Goal: Task Accomplishment & Management: Manage account settings

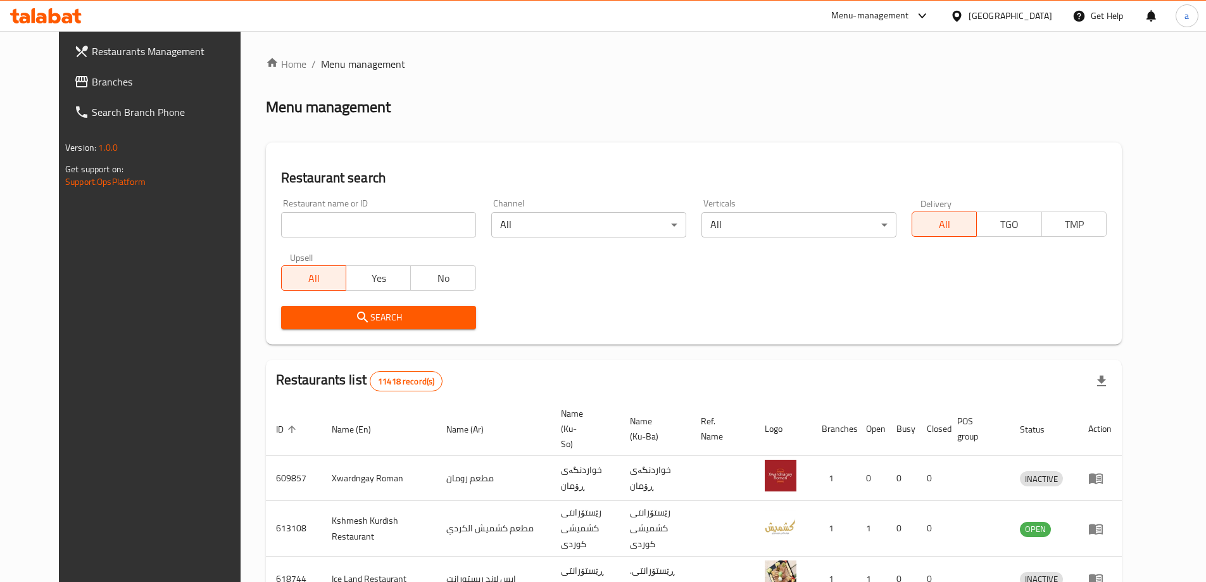
click at [134, 77] on span "Branches" at bounding box center [171, 81] width 158 height 15
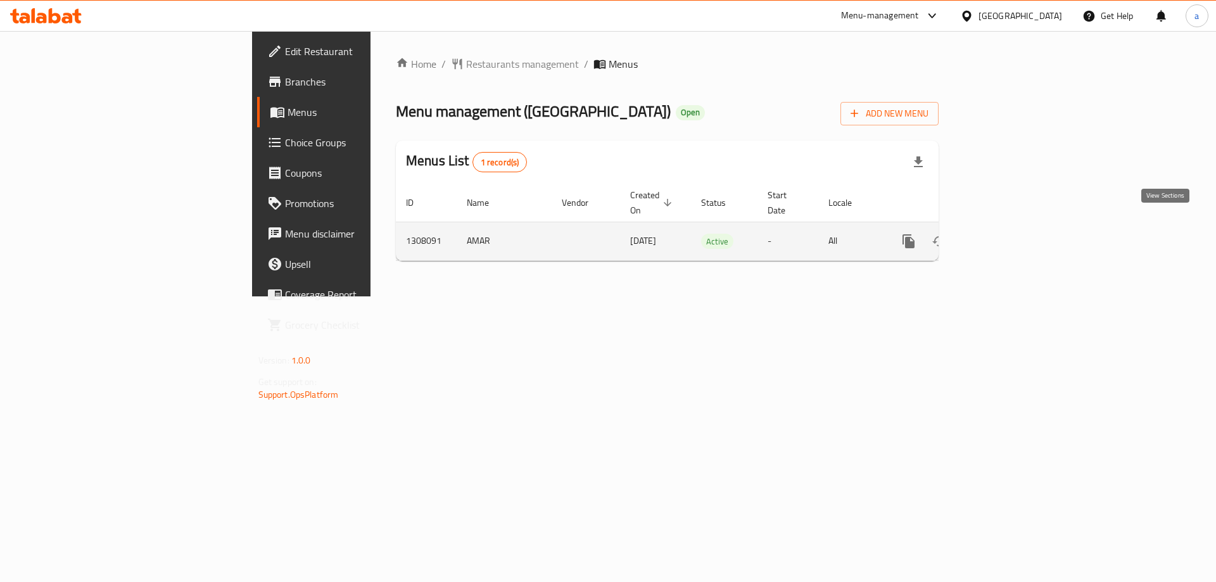
click at [1007, 234] on icon "enhanced table" at bounding box center [999, 241] width 15 height 15
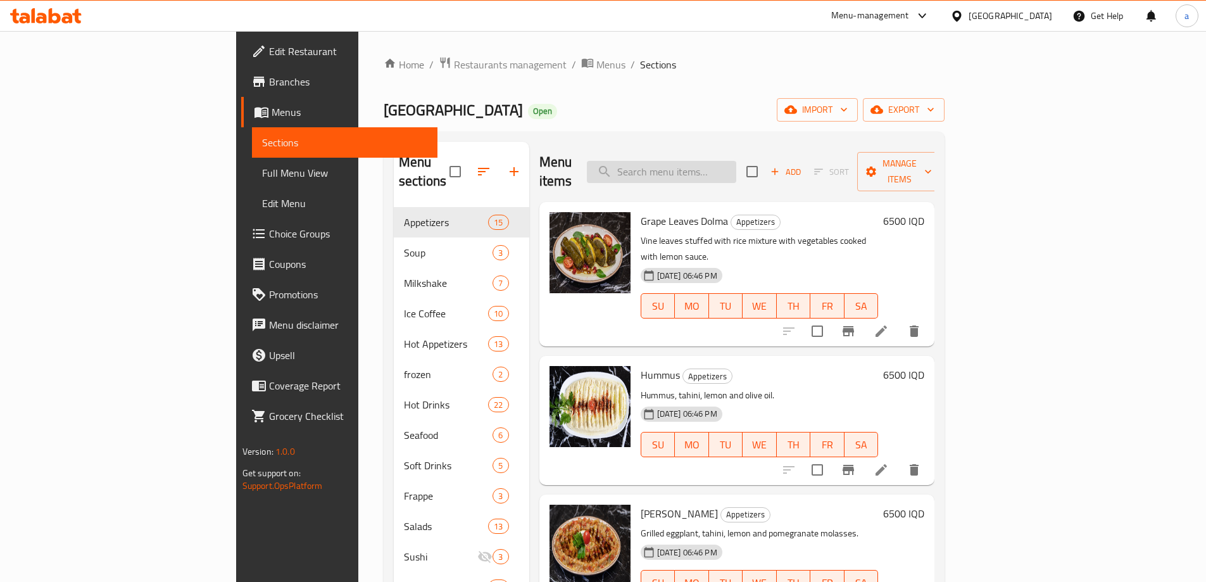
click at [728, 163] on input "search" at bounding box center [661, 172] width 149 height 22
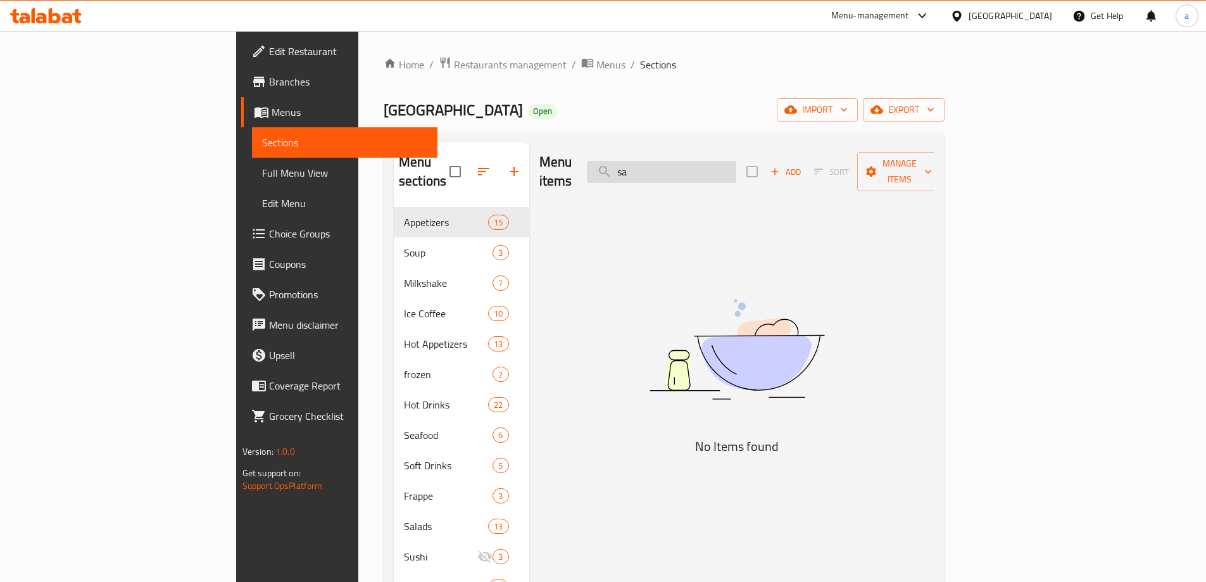
type input "s"
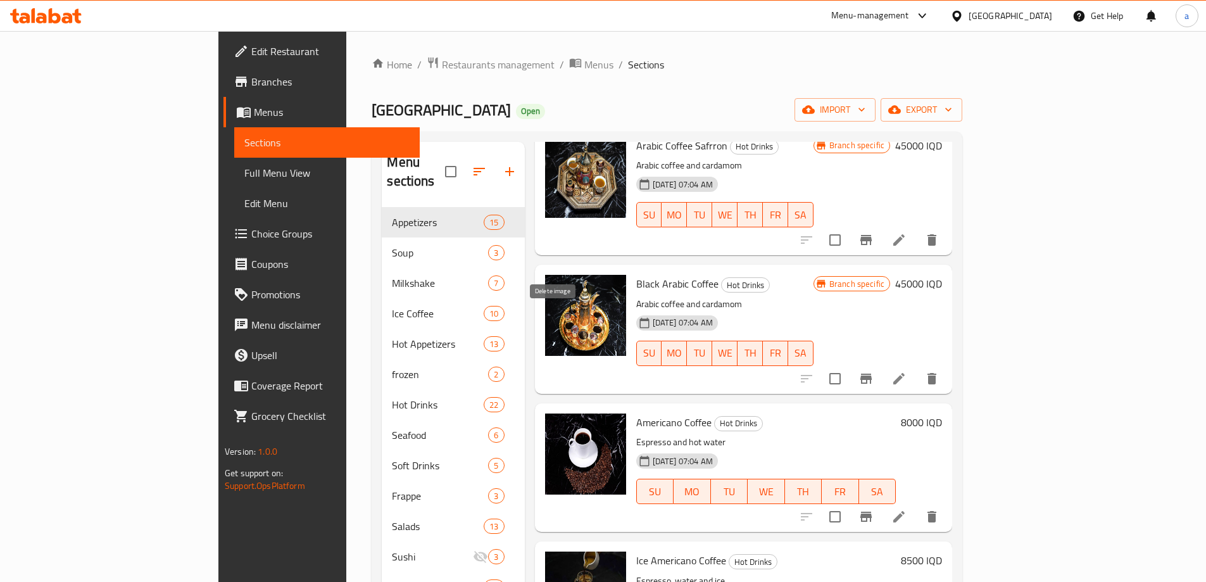
scroll to position [1097, 0]
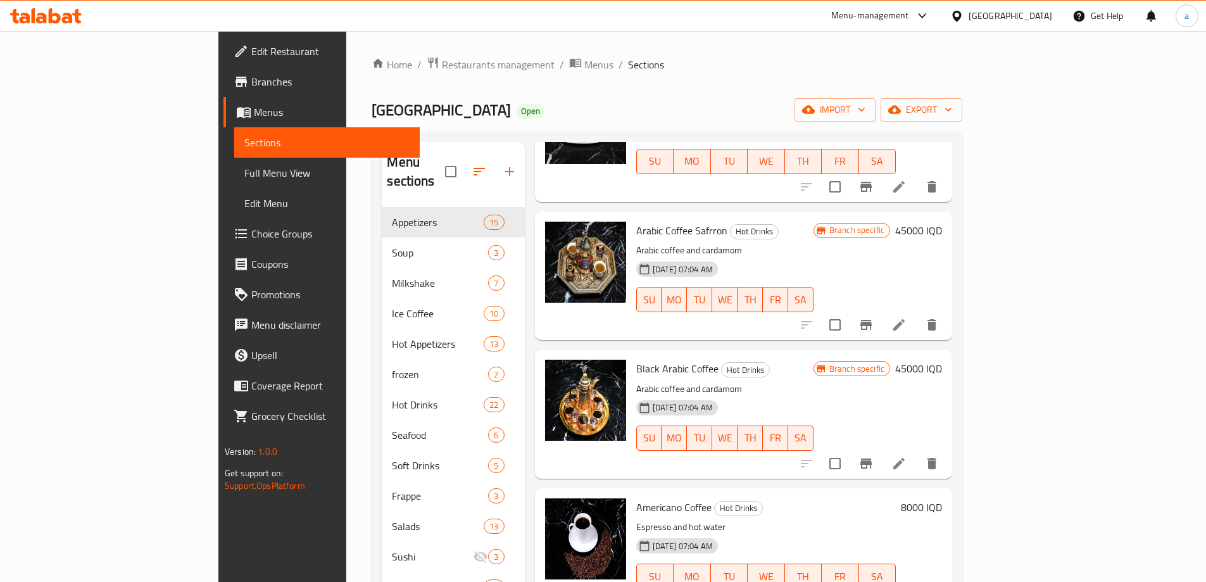
type input "coffe"
drag, startPoint x: 1116, startPoint y: 215, endPoint x: 1156, endPoint y: 213, distance: 39.9
click at [947, 217] on div "Arabic Coffee Safrron Hot Drinks Arabic coffee and cardamom [DATE] 07:04 AM SU …" at bounding box center [789, 276] width 316 height 118
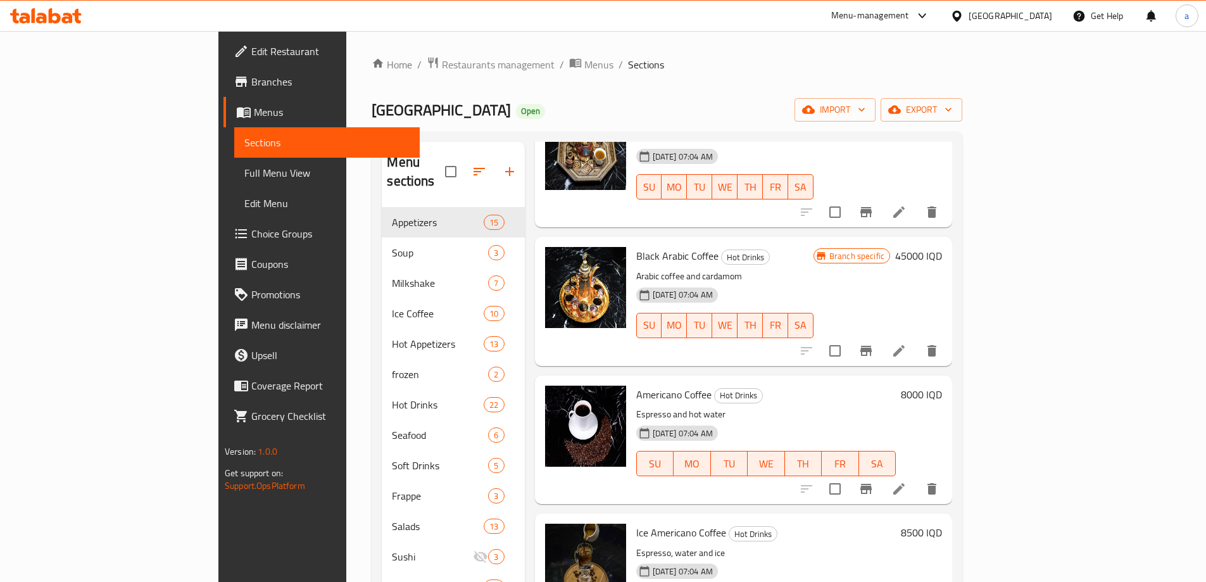
scroll to position [1218, 0]
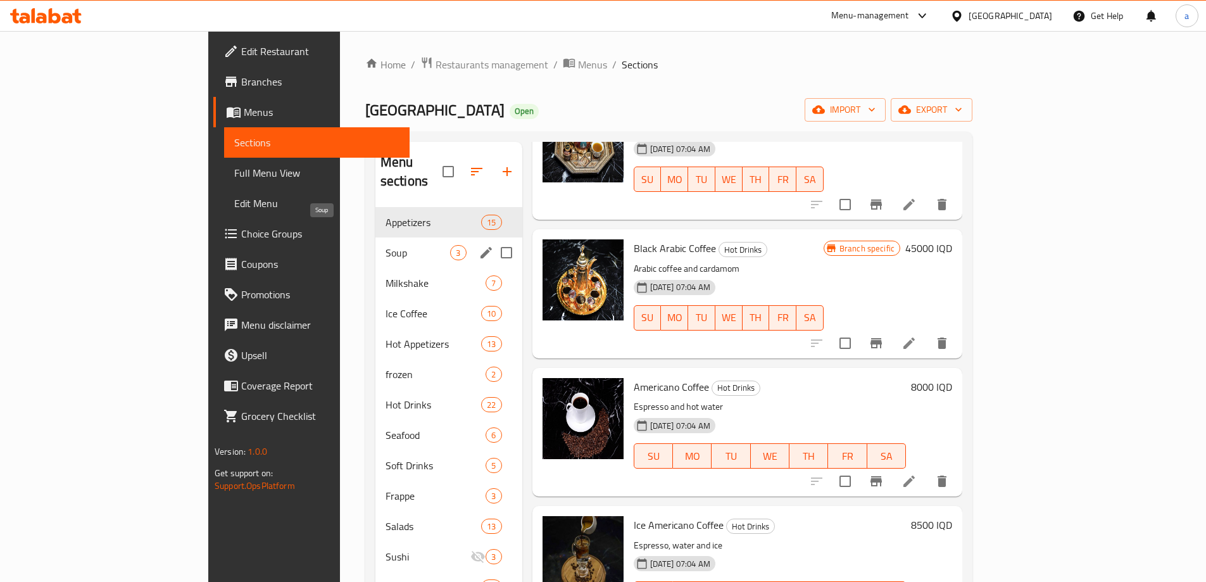
click at [386, 245] on span "Soup" at bounding box center [418, 252] width 65 height 15
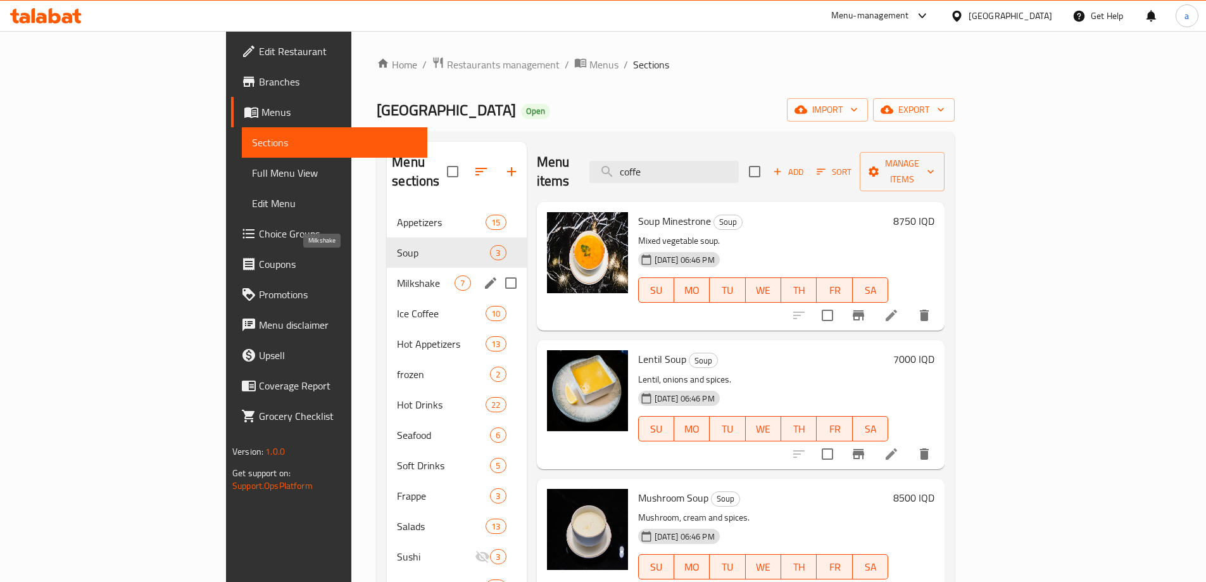
click at [397, 275] on span "Milkshake" at bounding box center [426, 282] width 58 height 15
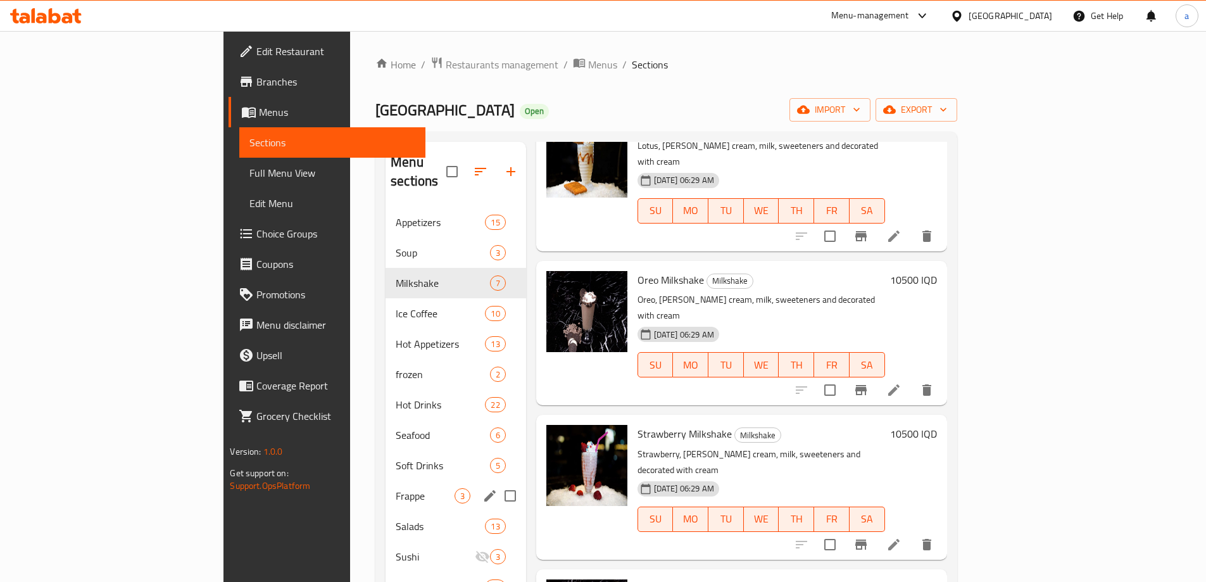
scroll to position [84, 0]
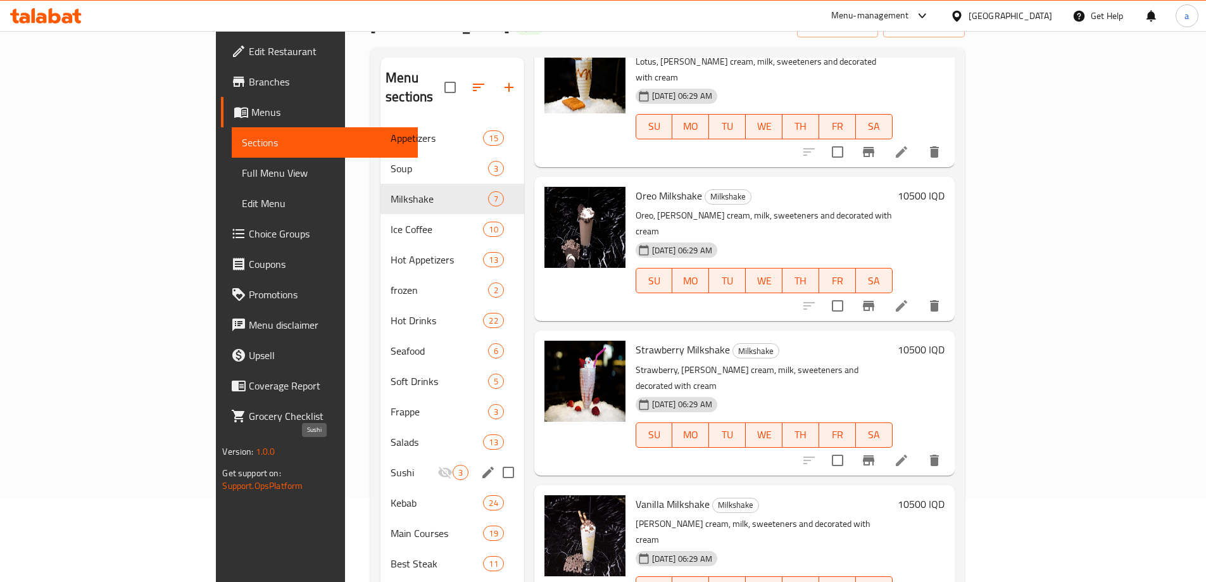
click at [391, 465] on span "Sushi" at bounding box center [414, 472] width 46 height 15
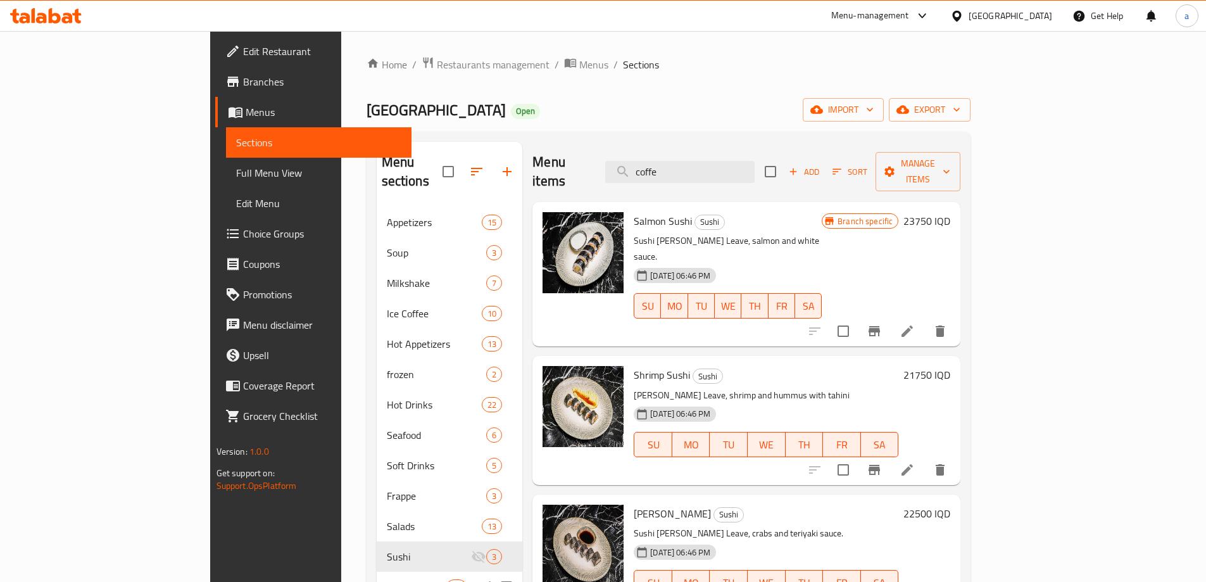
click at [377, 572] on div "Kebab 24" at bounding box center [450, 587] width 146 height 30
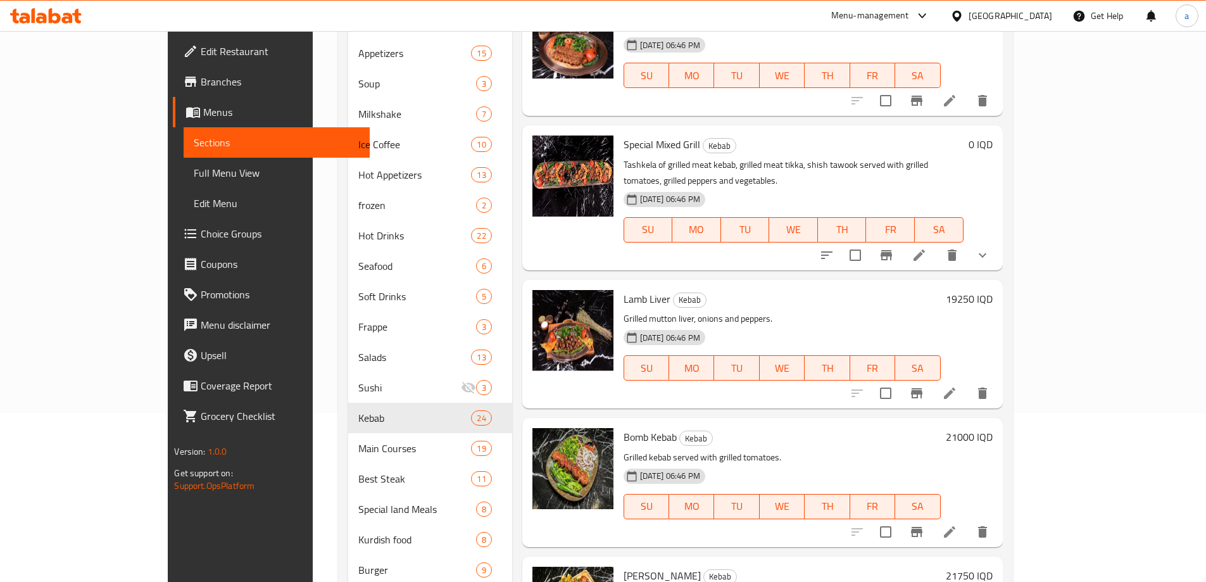
scroll to position [844, 0]
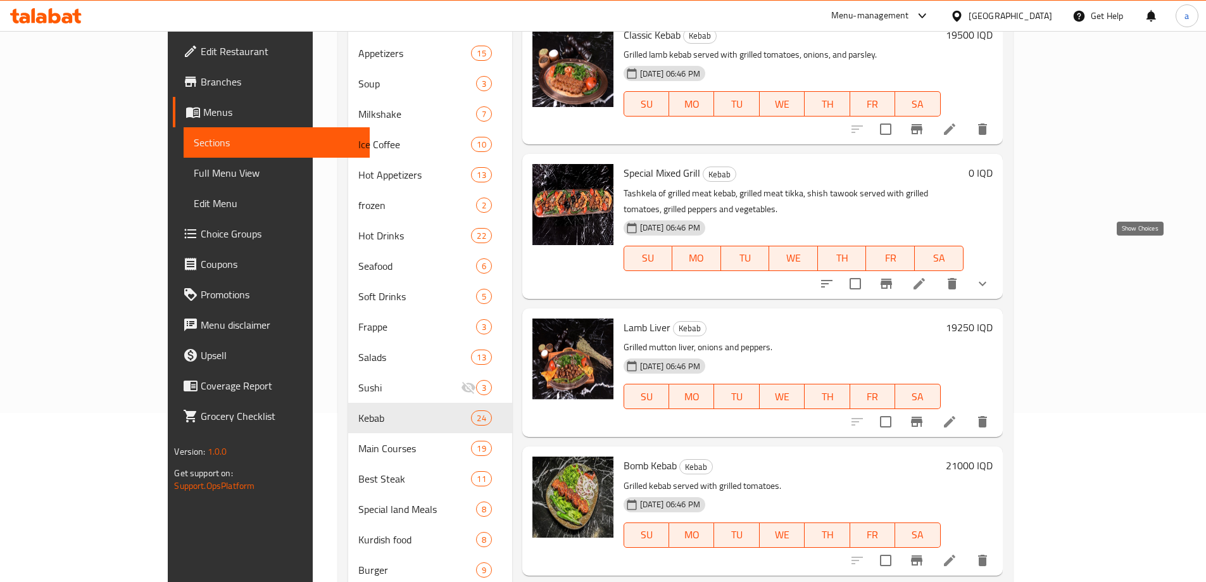
click at [990, 276] on icon "show more" at bounding box center [982, 283] width 15 height 15
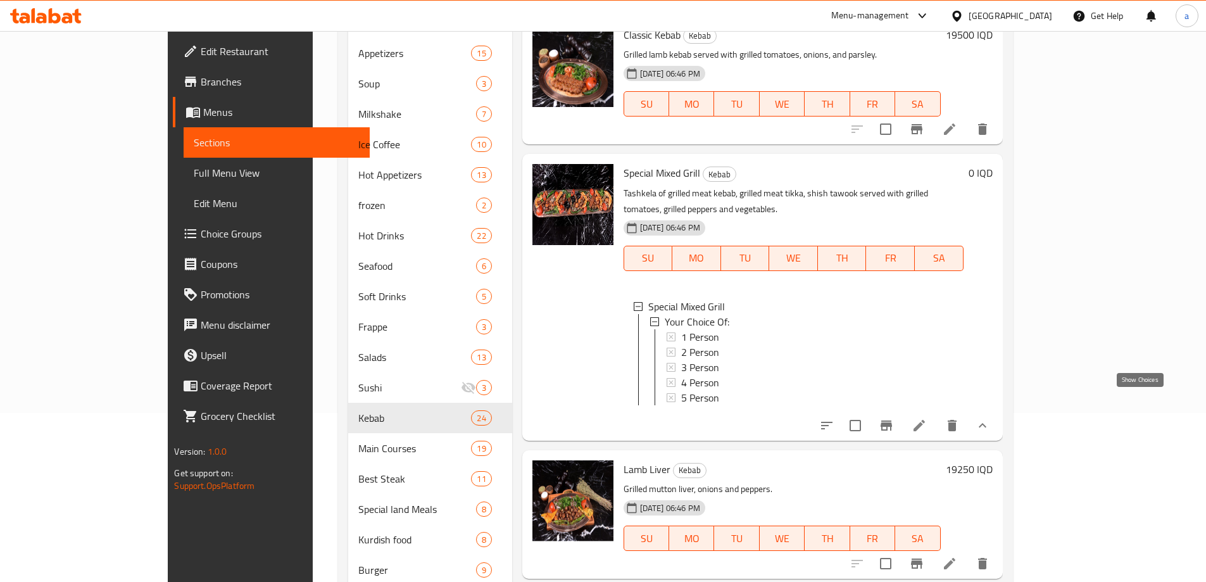
click at [990, 418] on icon "show more" at bounding box center [982, 425] width 15 height 15
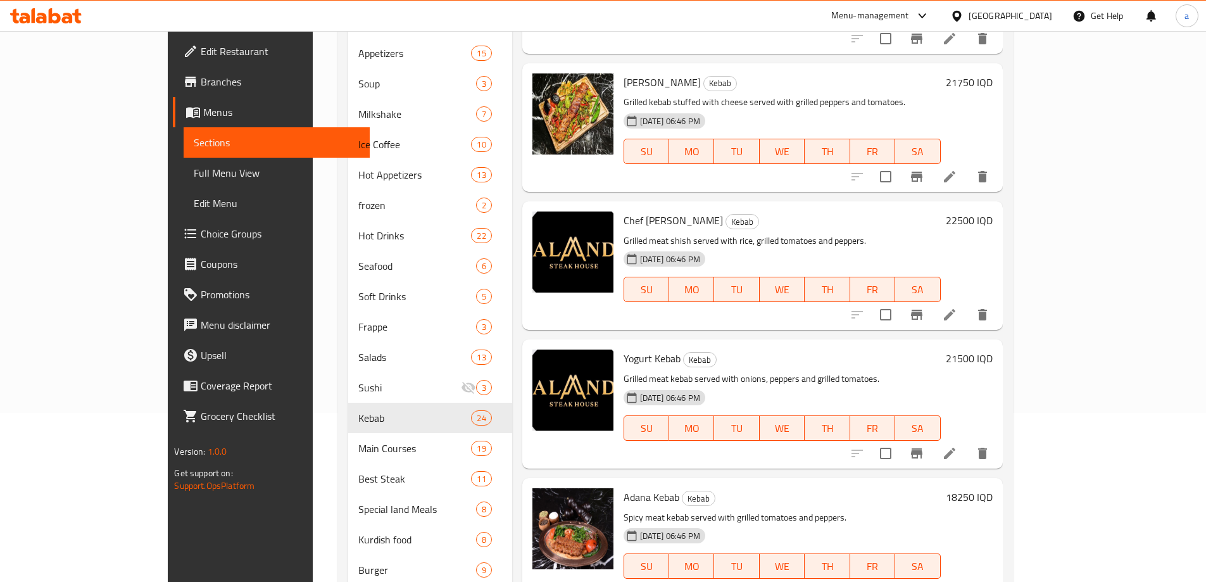
scroll to position [1436, 0]
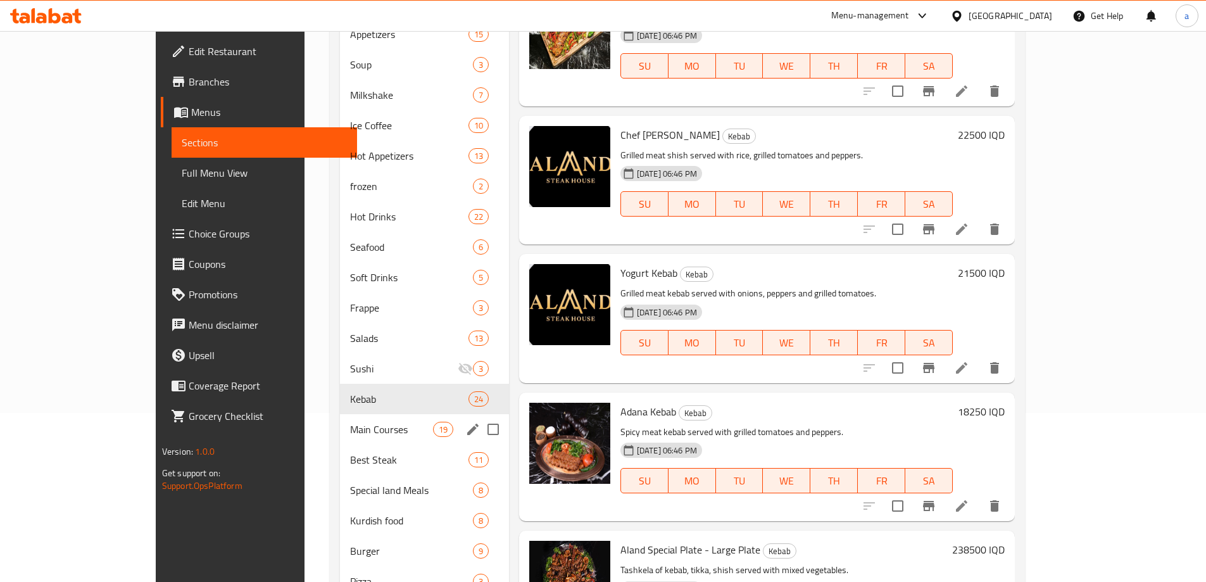
click at [360, 416] on div "Main Courses 19" at bounding box center [424, 429] width 168 height 30
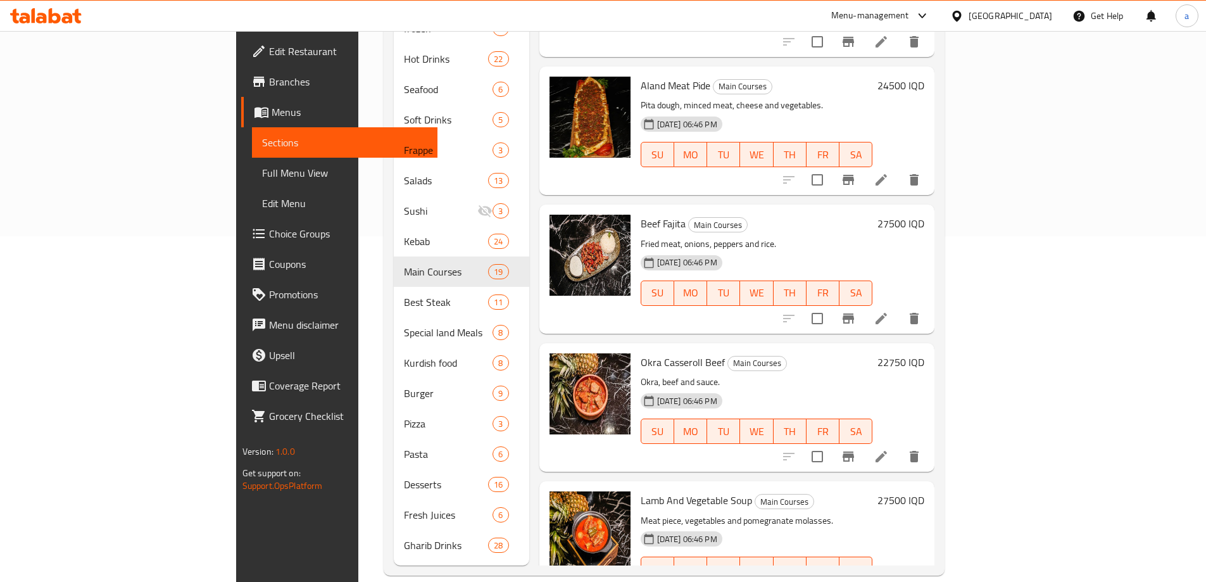
scroll to position [728, 0]
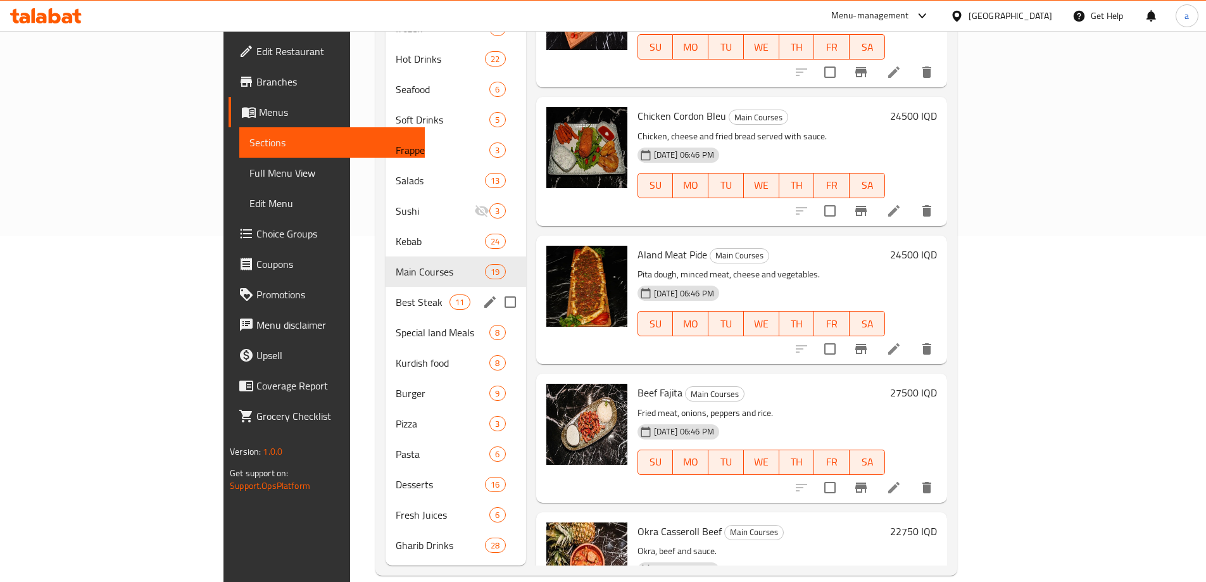
click at [386, 287] on div "Best Steak 11" at bounding box center [456, 302] width 141 height 30
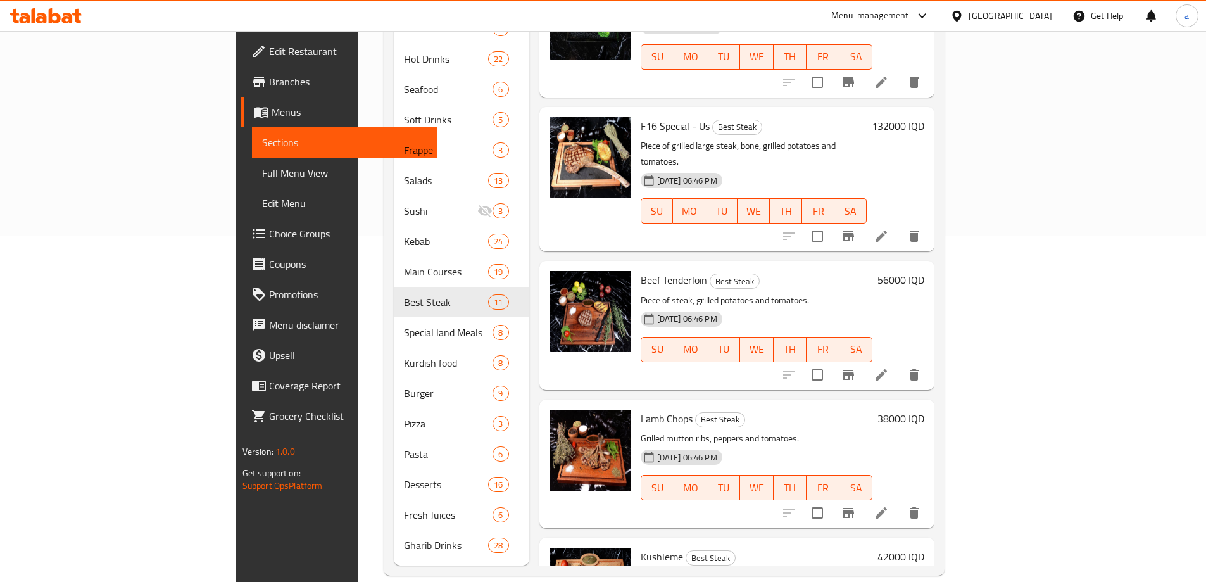
scroll to position [559, 0]
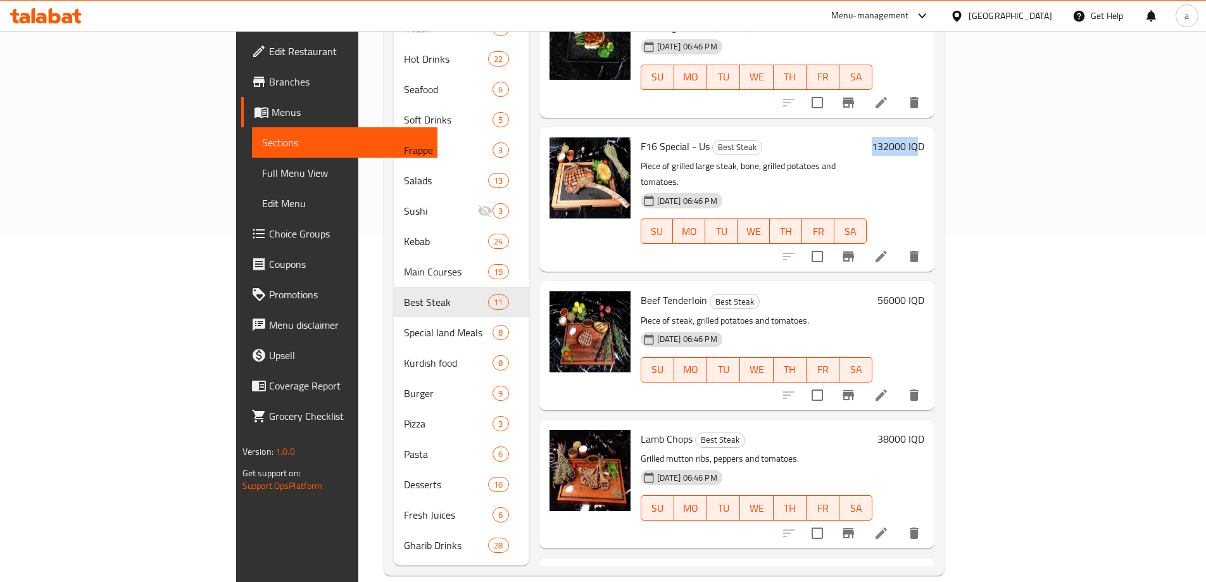
drag, startPoint x: 1101, startPoint y: 127, endPoint x: 1146, endPoint y: 137, distance: 45.6
click at [925, 137] on div "132000 IQD" at bounding box center [896, 199] width 58 height 124
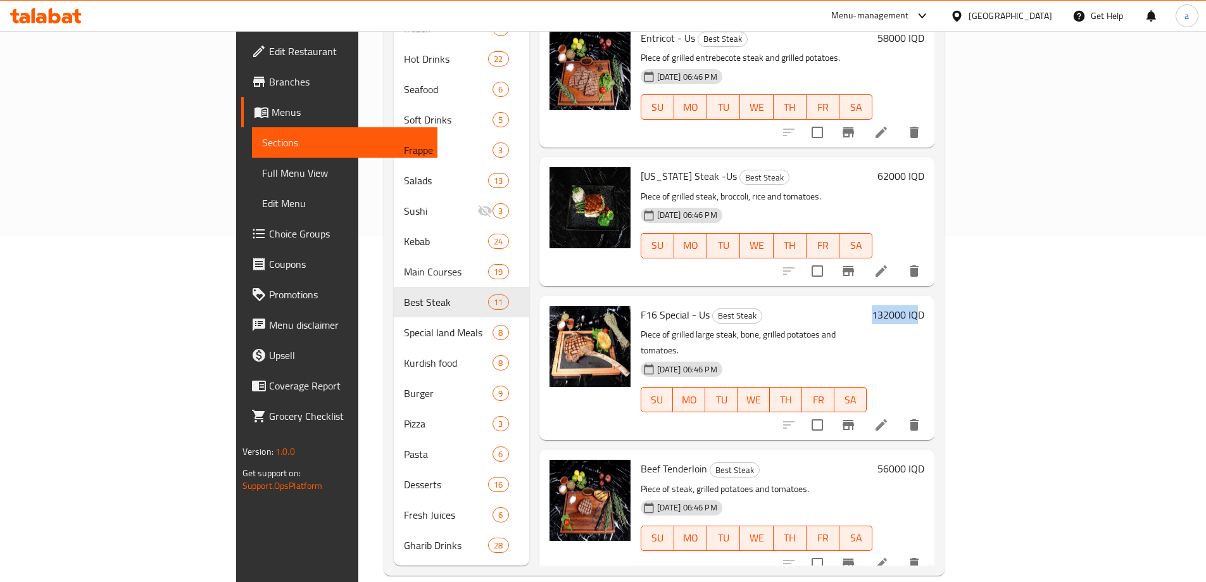
scroll to position [390, 0]
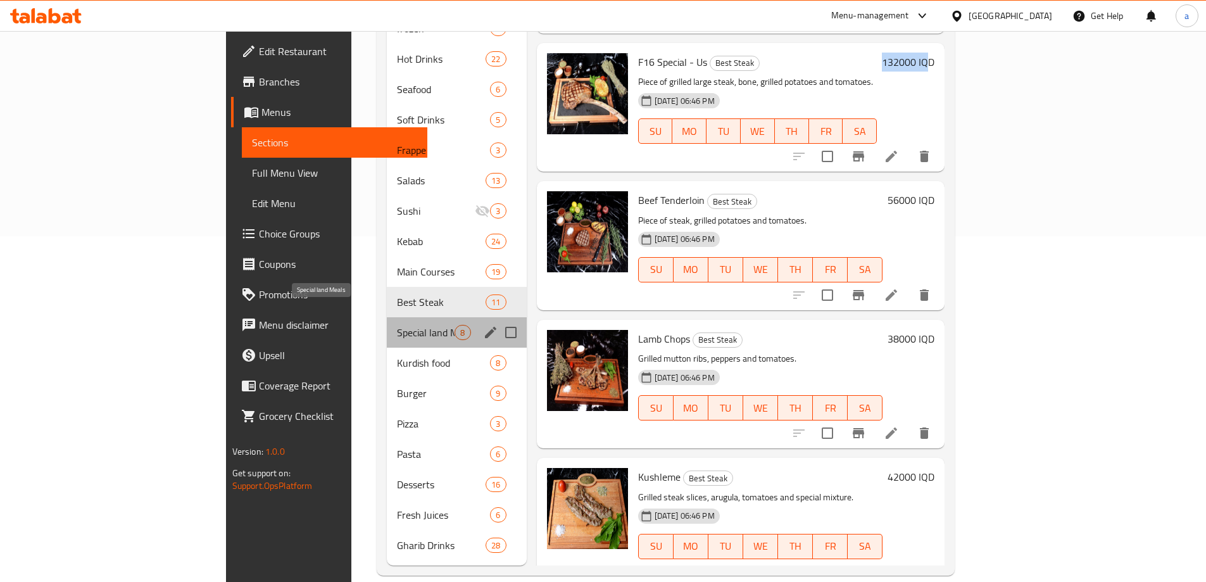
click at [397, 325] on span "Special land Meals" at bounding box center [426, 332] width 58 height 15
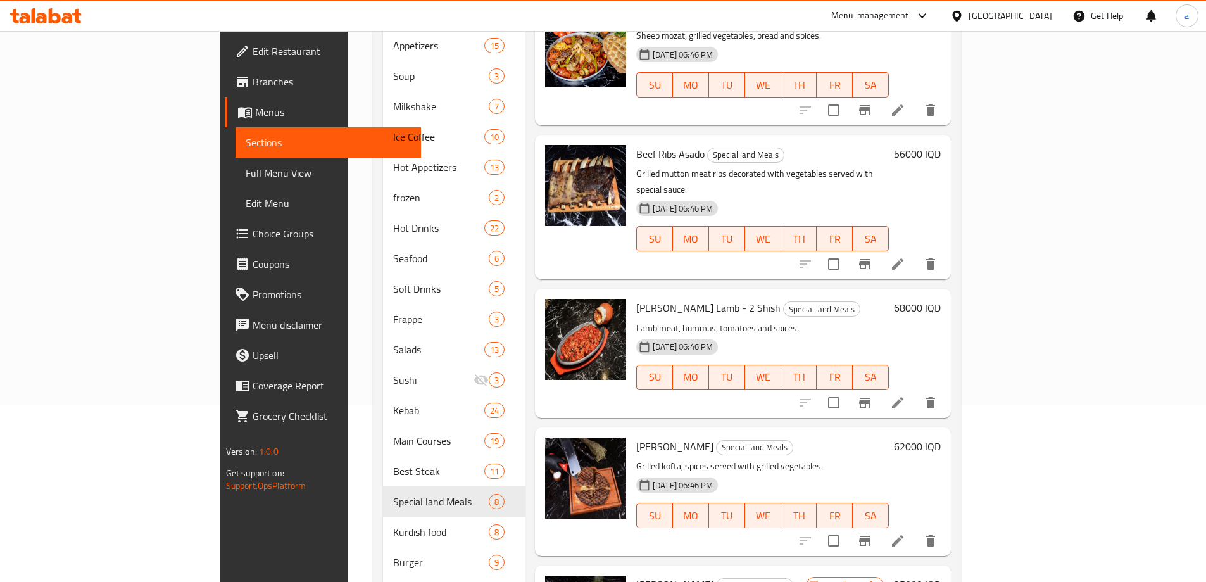
scroll to position [169, 0]
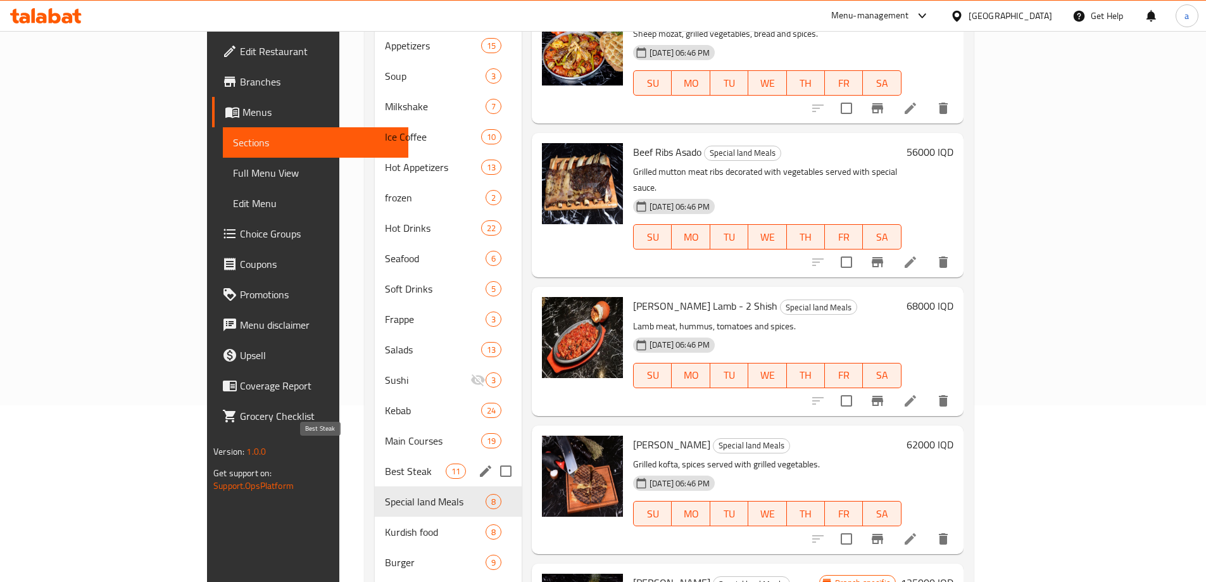
click at [385, 464] on span "Best Steak" at bounding box center [415, 471] width 61 height 15
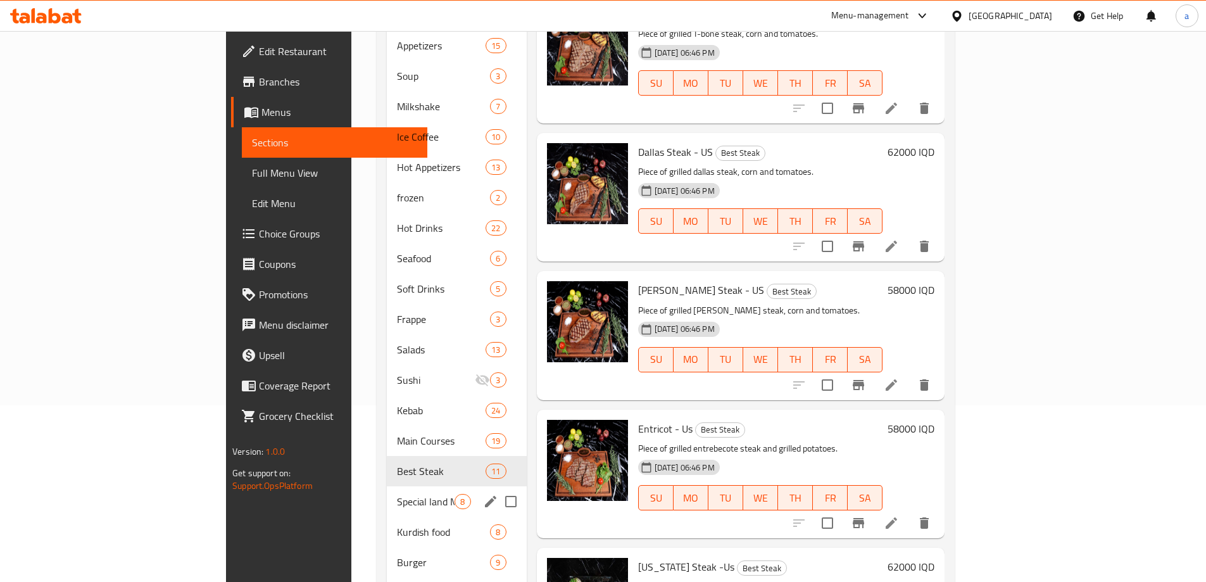
click at [387, 486] on div "Special land Meals 8" at bounding box center [456, 501] width 139 height 30
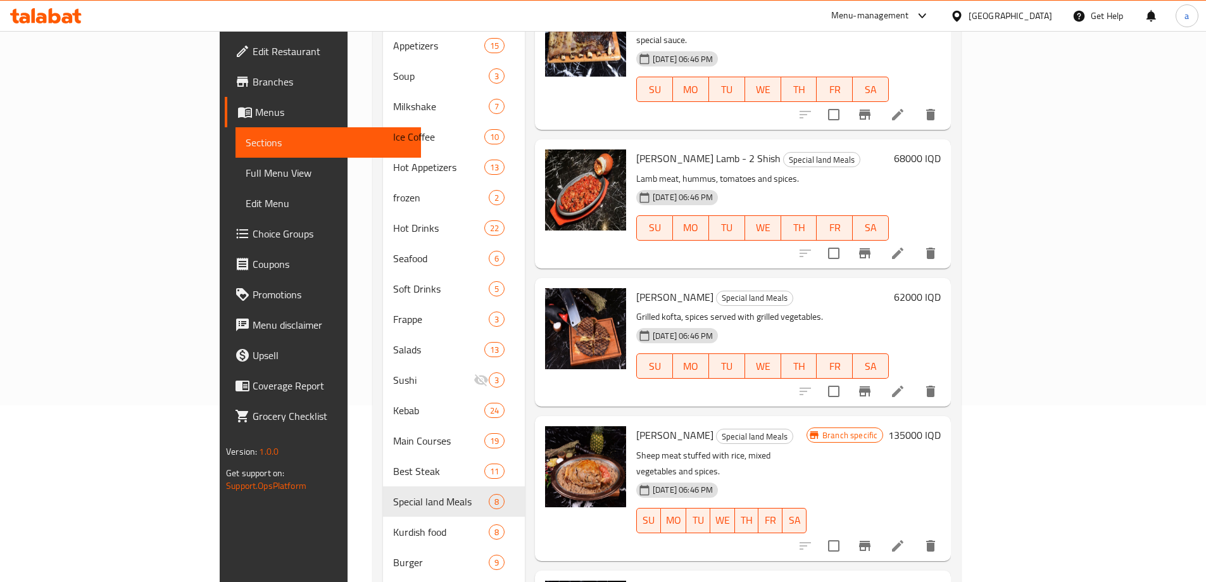
scroll to position [388, 0]
